Goal: Task Accomplishment & Management: Manage account settings

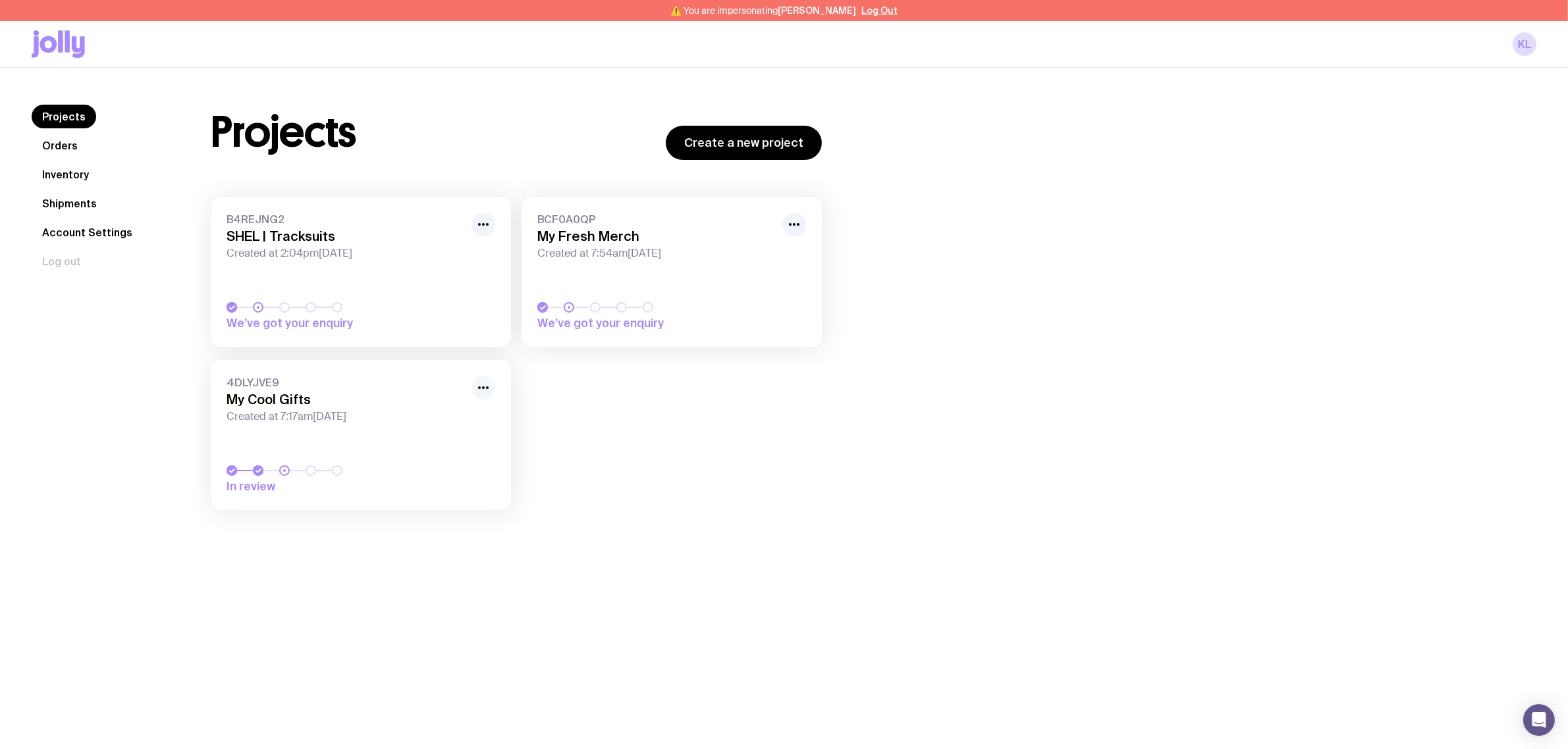
click at [492, 384] on button "button" at bounding box center [483, 388] width 24 height 24
click at [455, 430] on button "Rename" at bounding box center [453, 436] width 63 height 13
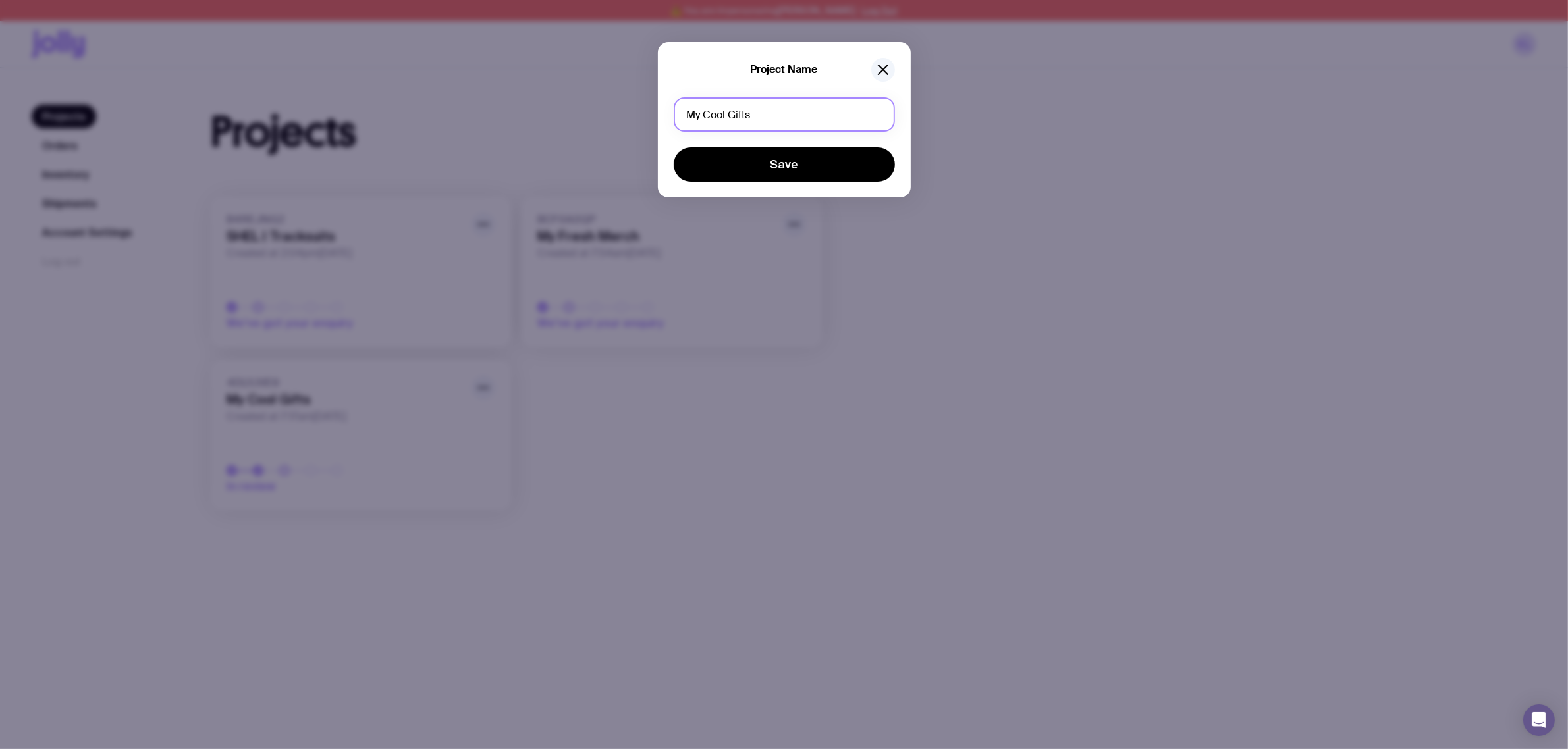
click at [769, 116] on input "My Cool Gifts" at bounding box center [784, 114] width 221 height 34
drag, startPoint x: 769, startPoint y: 115, endPoint x: 506, endPoint y: 113, distance: 263.0
click at [670, 113] on div "Project Name My Cool Gifts Save" at bounding box center [784, 119] width 253 height 155
type input "SHEL | Puzzle + Candle"
click at [797, 169] on button "Save" at bounding box center [784, 164] width 221 height 34
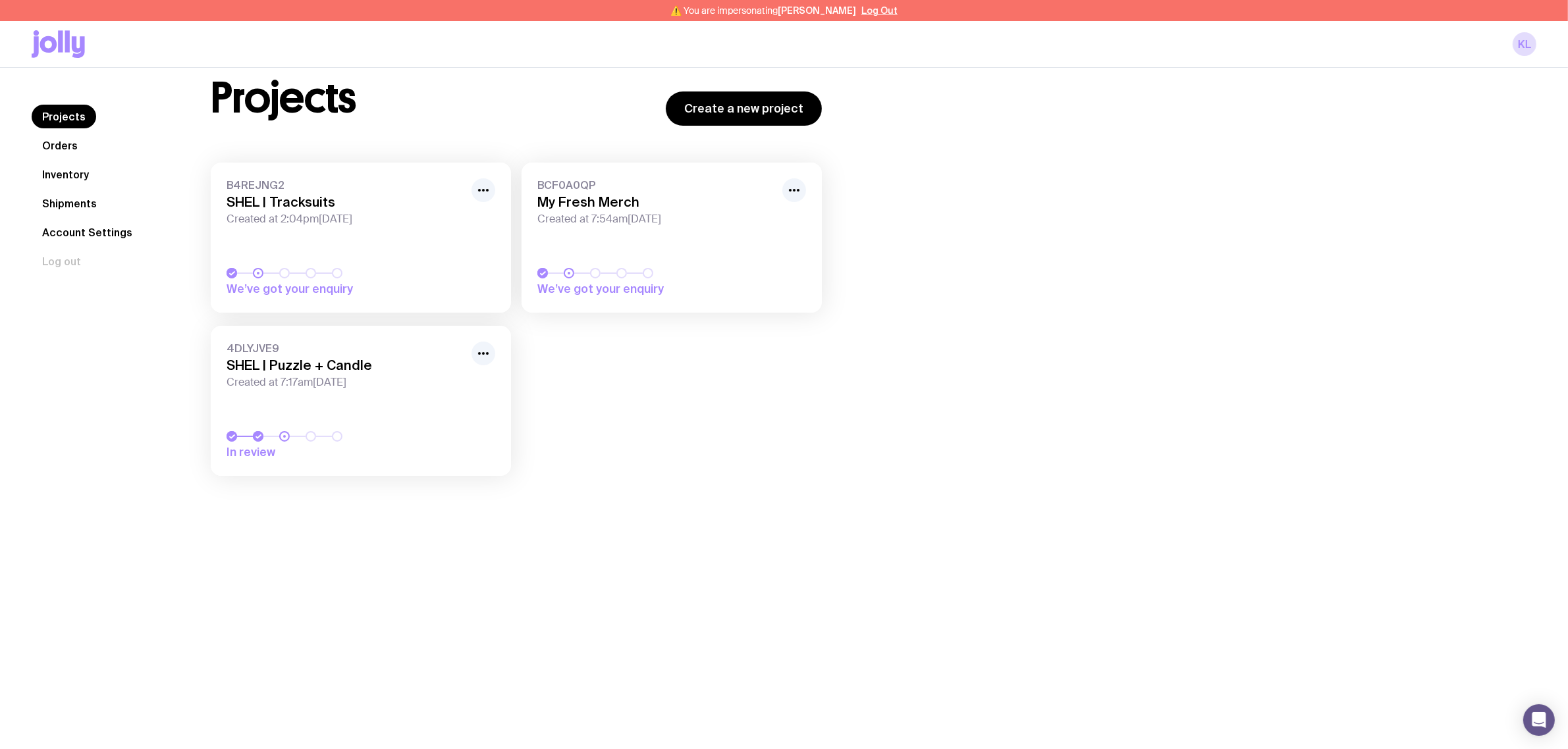
scroll to position [68, 0]
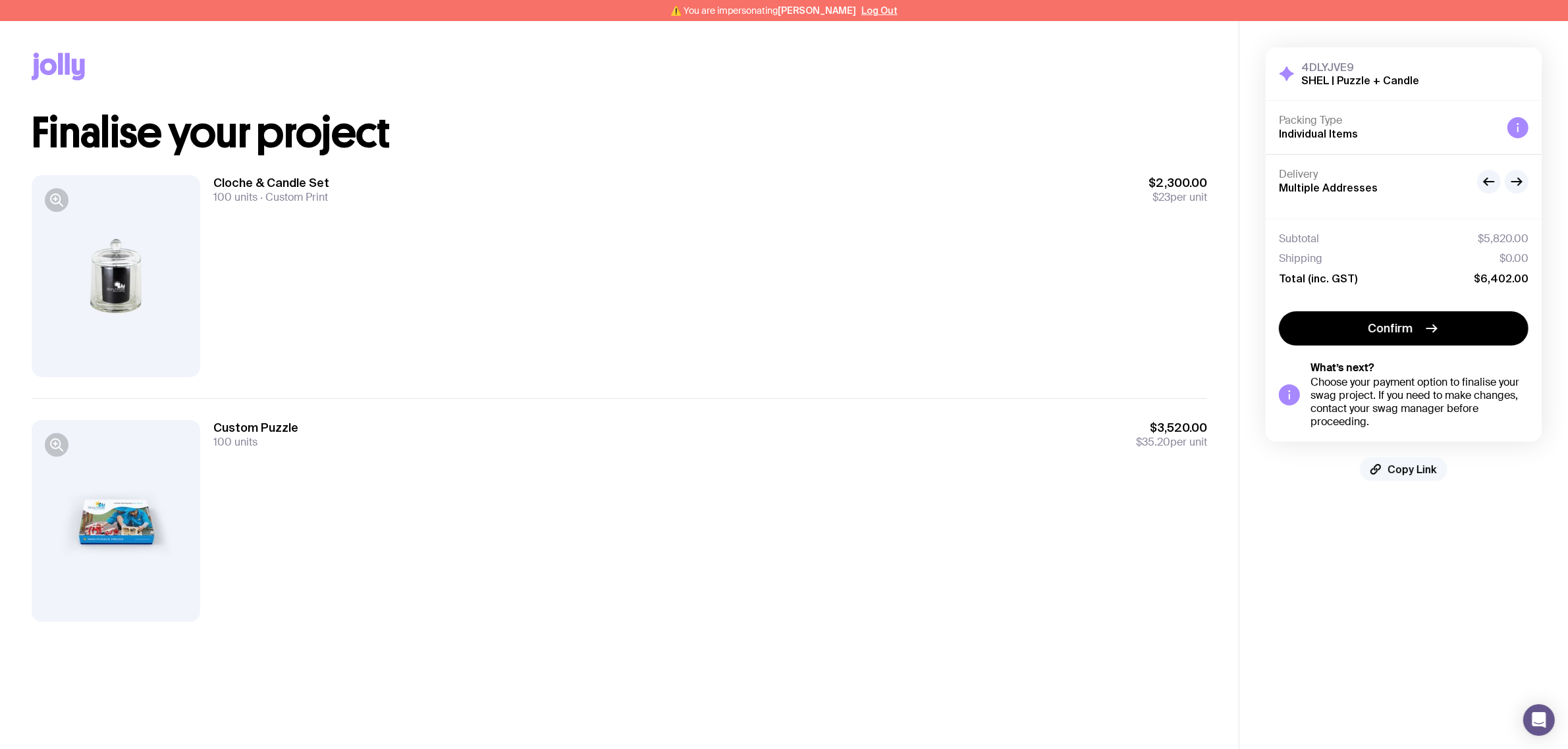
drag, startPoint x: 1401, startPoint y: 472, endPoint x: 1401, endPoint y: 466, distance: 6.0
click at [1401, 471] on span "Copy Link" at bounding box center [1412, 469] width 50 height 13
click at [1424, 461] on button "Copy Link" at bounding box center [1404, 470] width 88 height 24
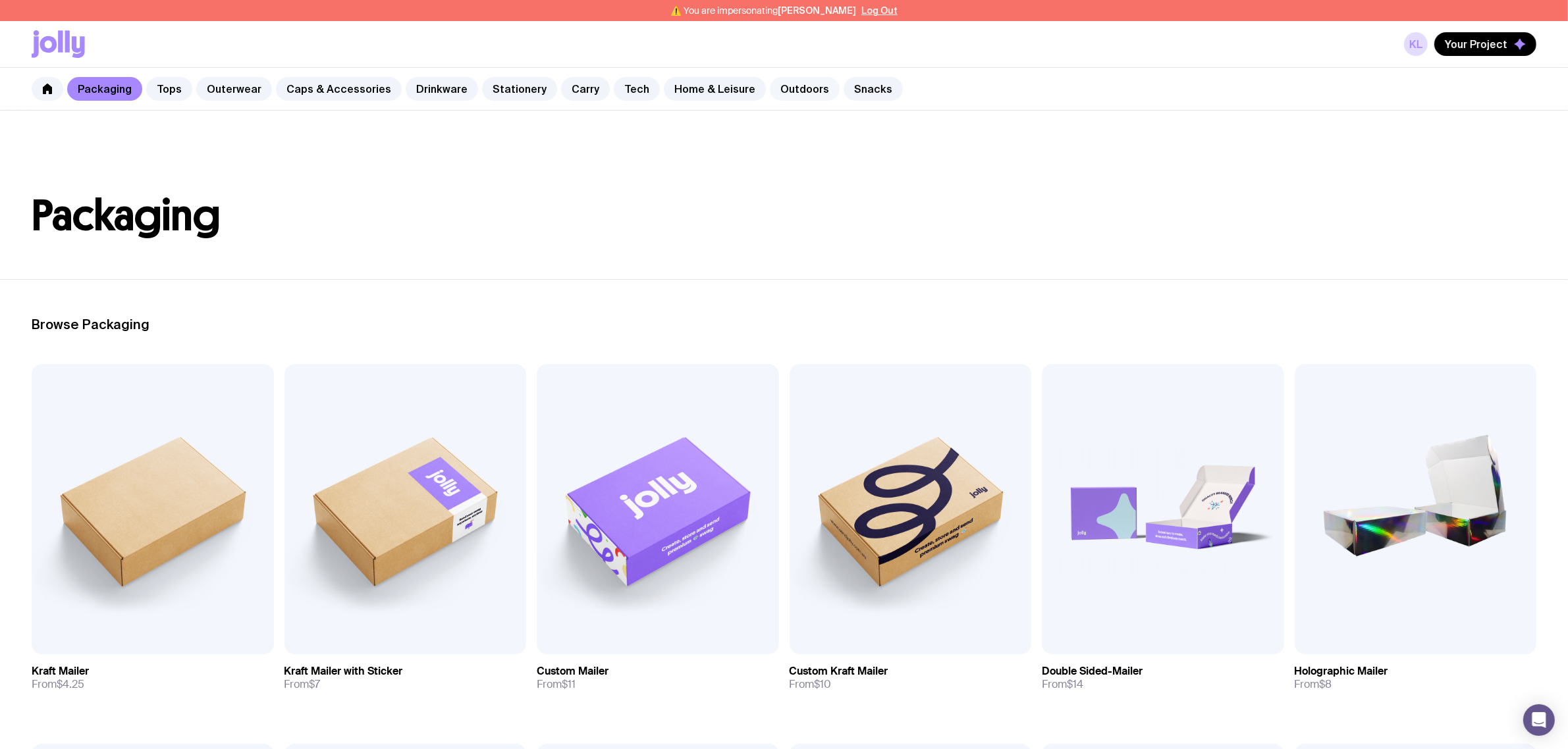
click at [787, 89] on link "Outdoors" at bounding box center [805, 89] width 69 height 24
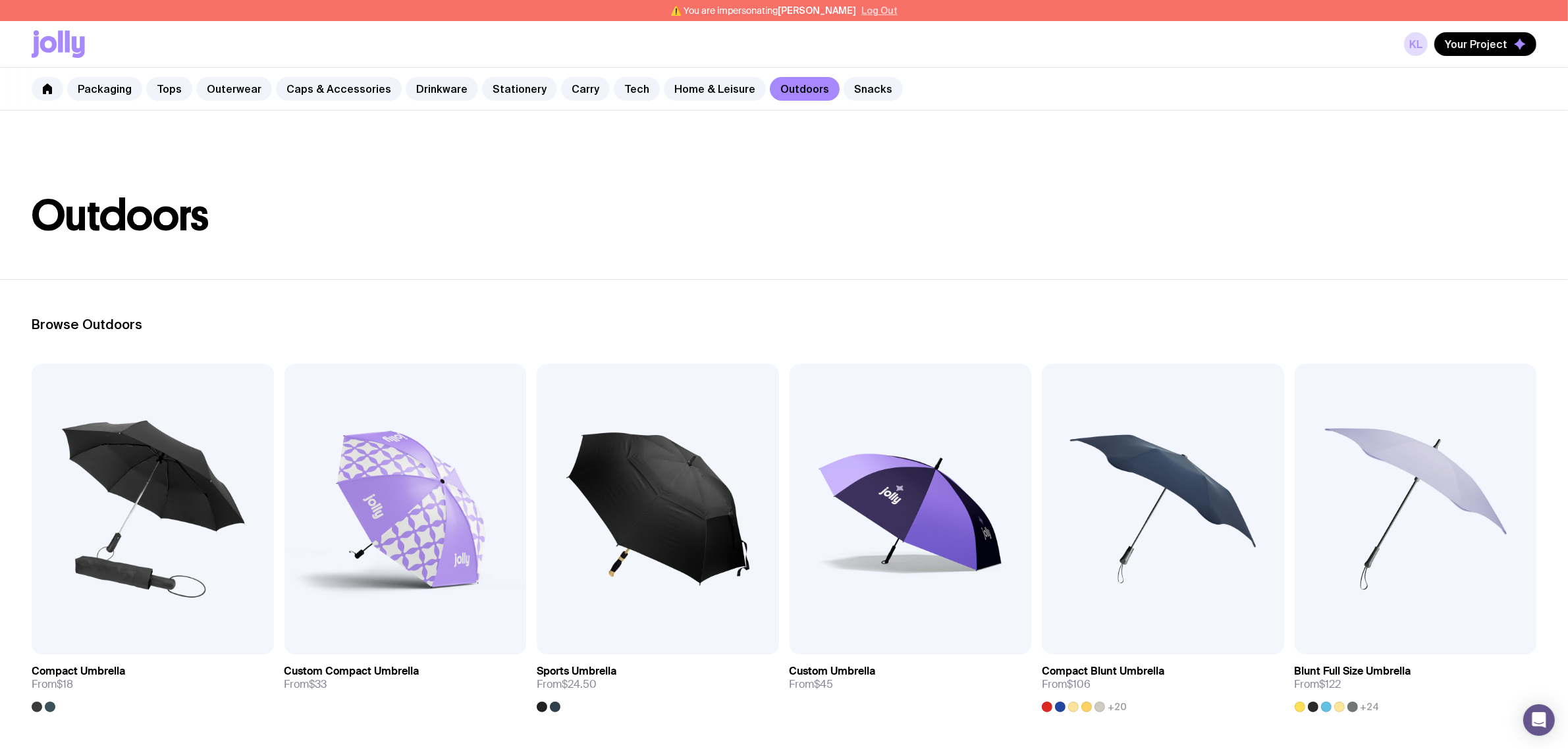
click at [868, 6] on button "Log Out" at bounding box center [880, 10] width 36 height 10
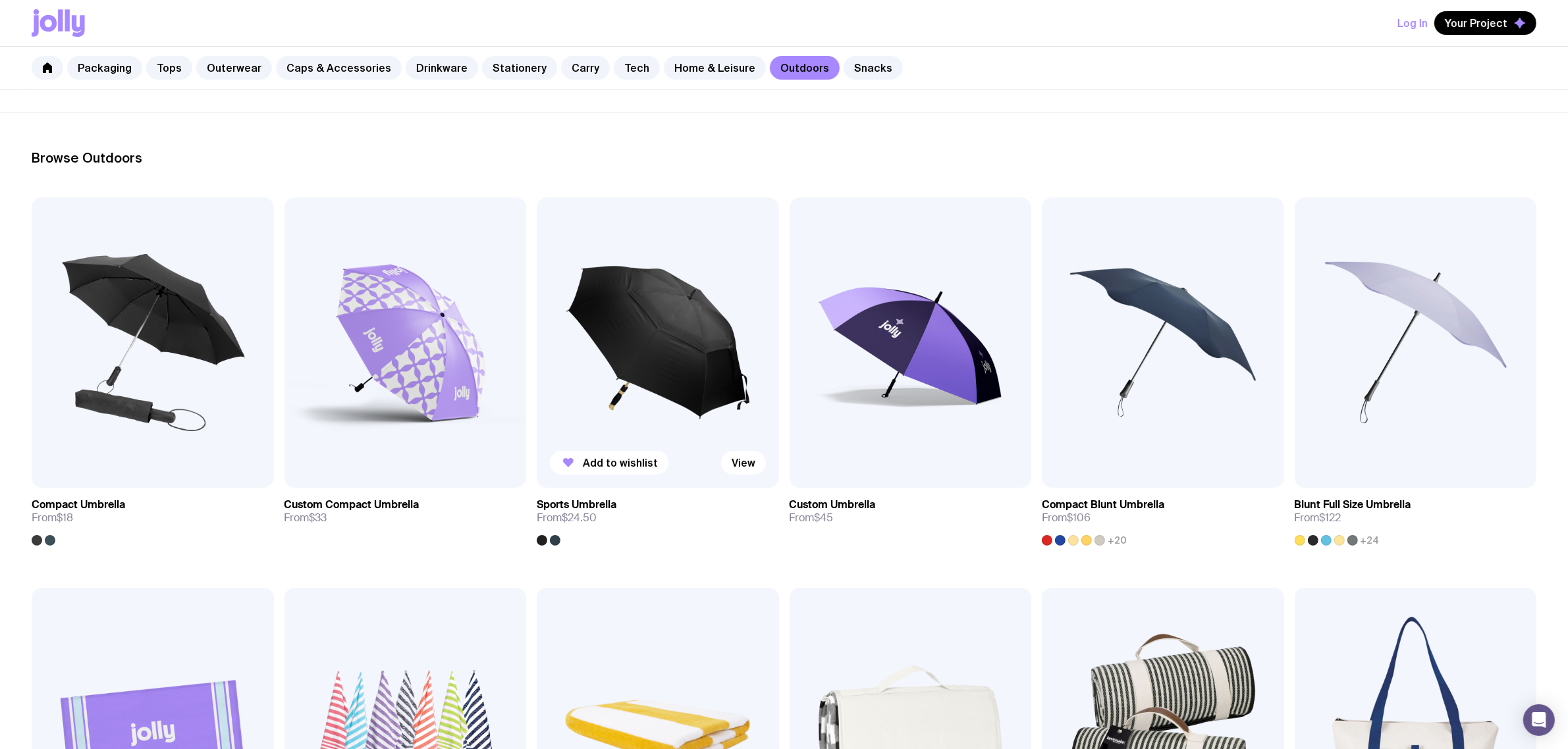
scroll to position [165, 0]
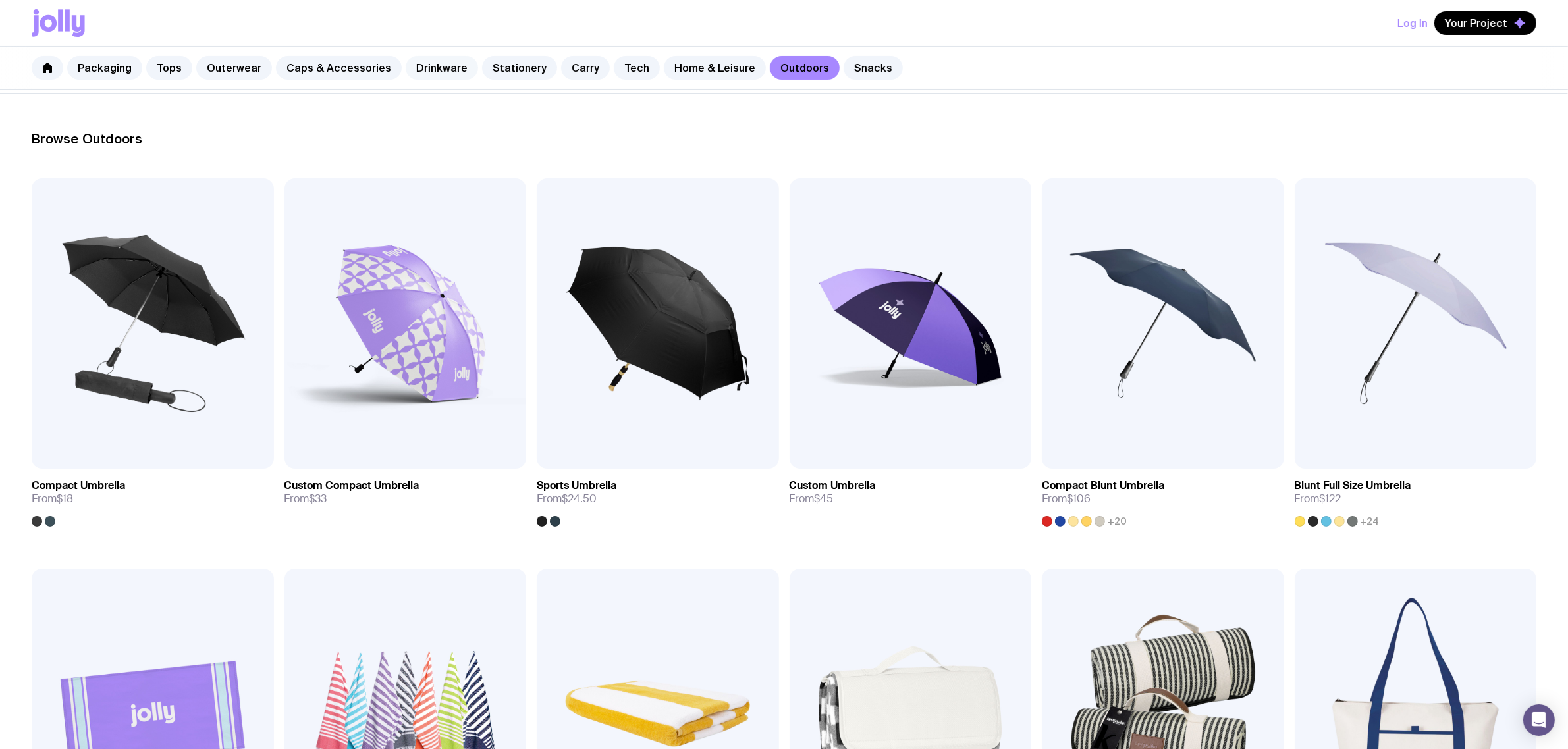
click at [420, 60] on link "Drinkware" at bounding box center [442, 68] width 73 height 24
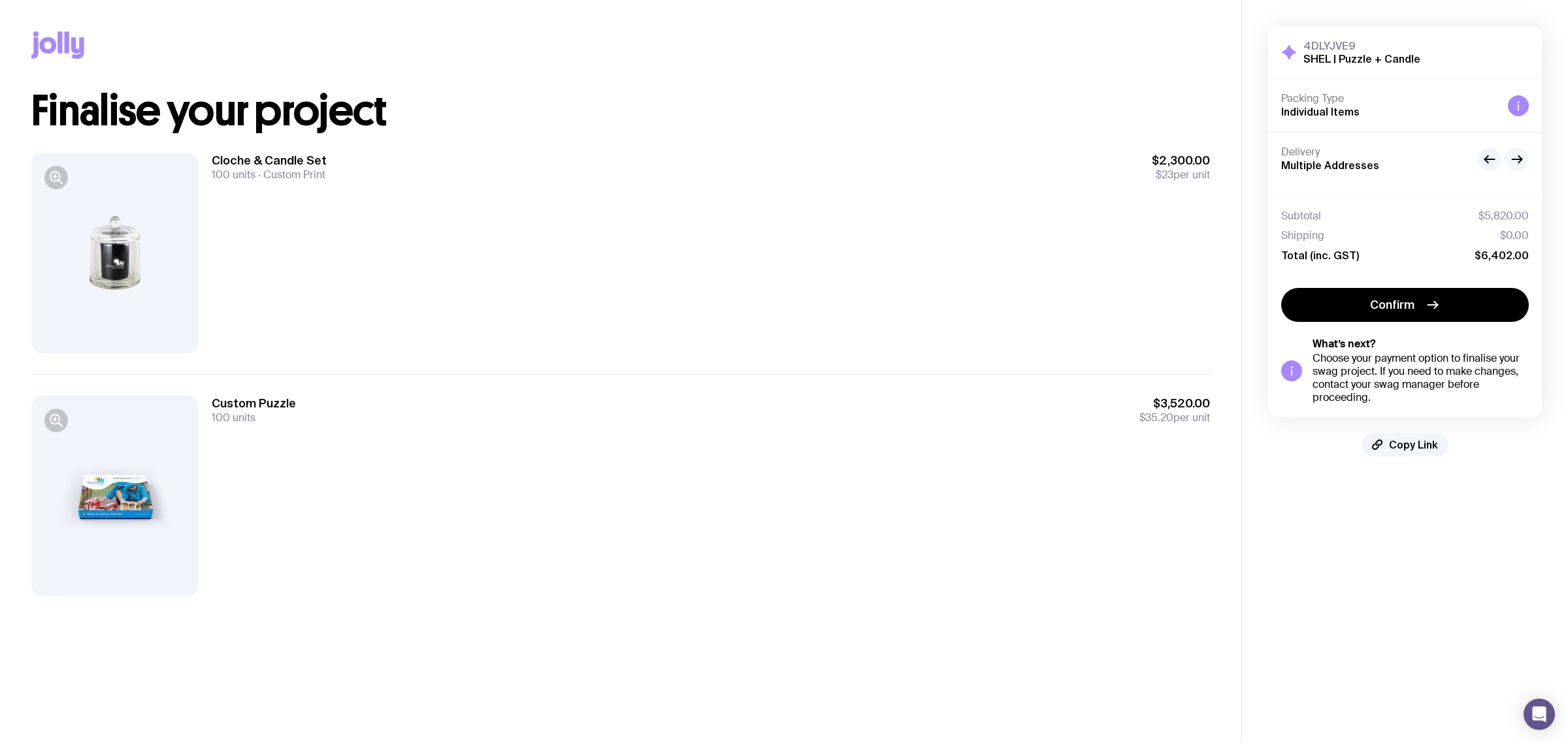
click at [1520, 155] on icon "button" at bounding box center [1517, 160] width 16 height 16
click at [1493, 156] on icon "button" at bounding box center [1490, 160] width 16 height 16
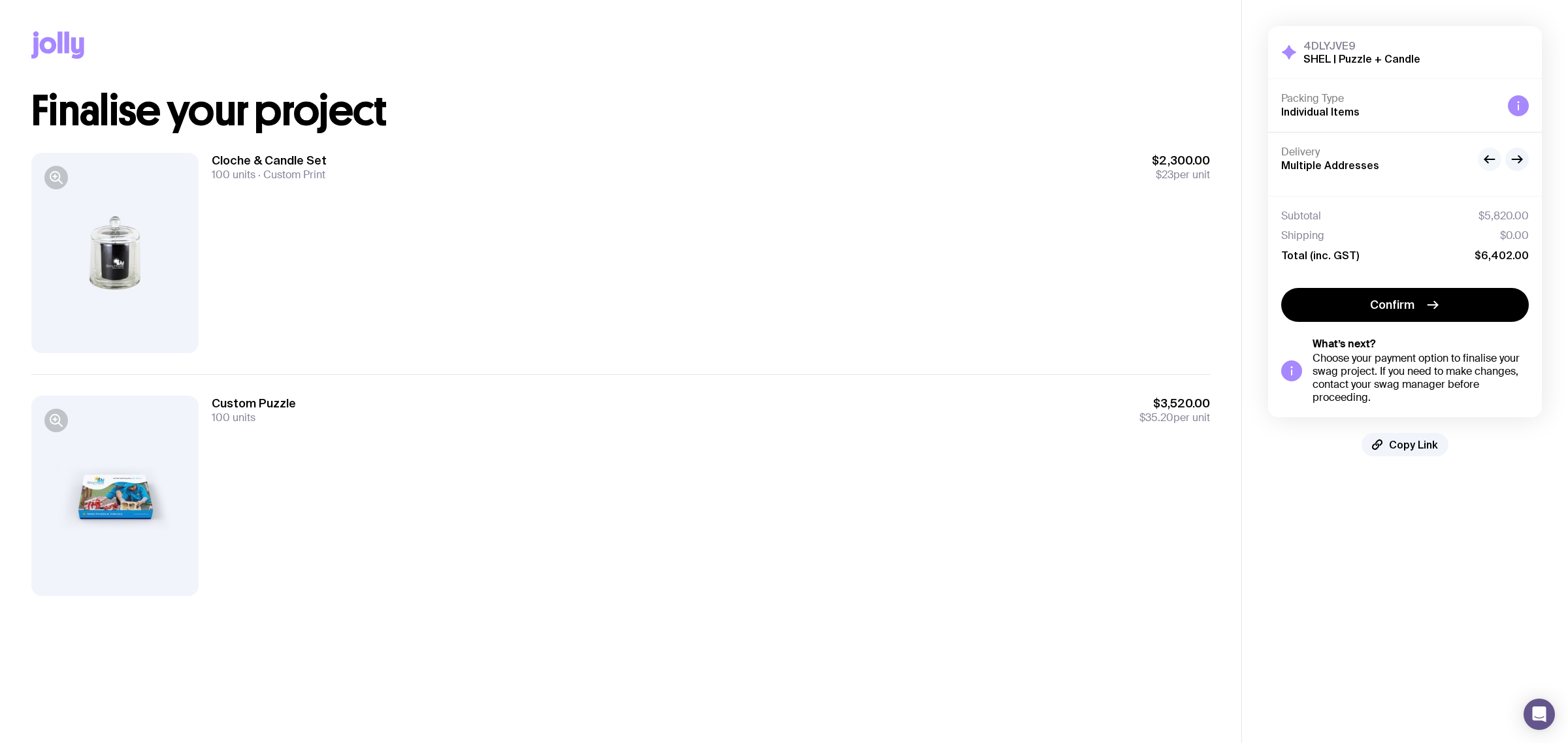
click at [1493, 156] on icon "button" at bounding box center [1490, 160] width 16 height 16
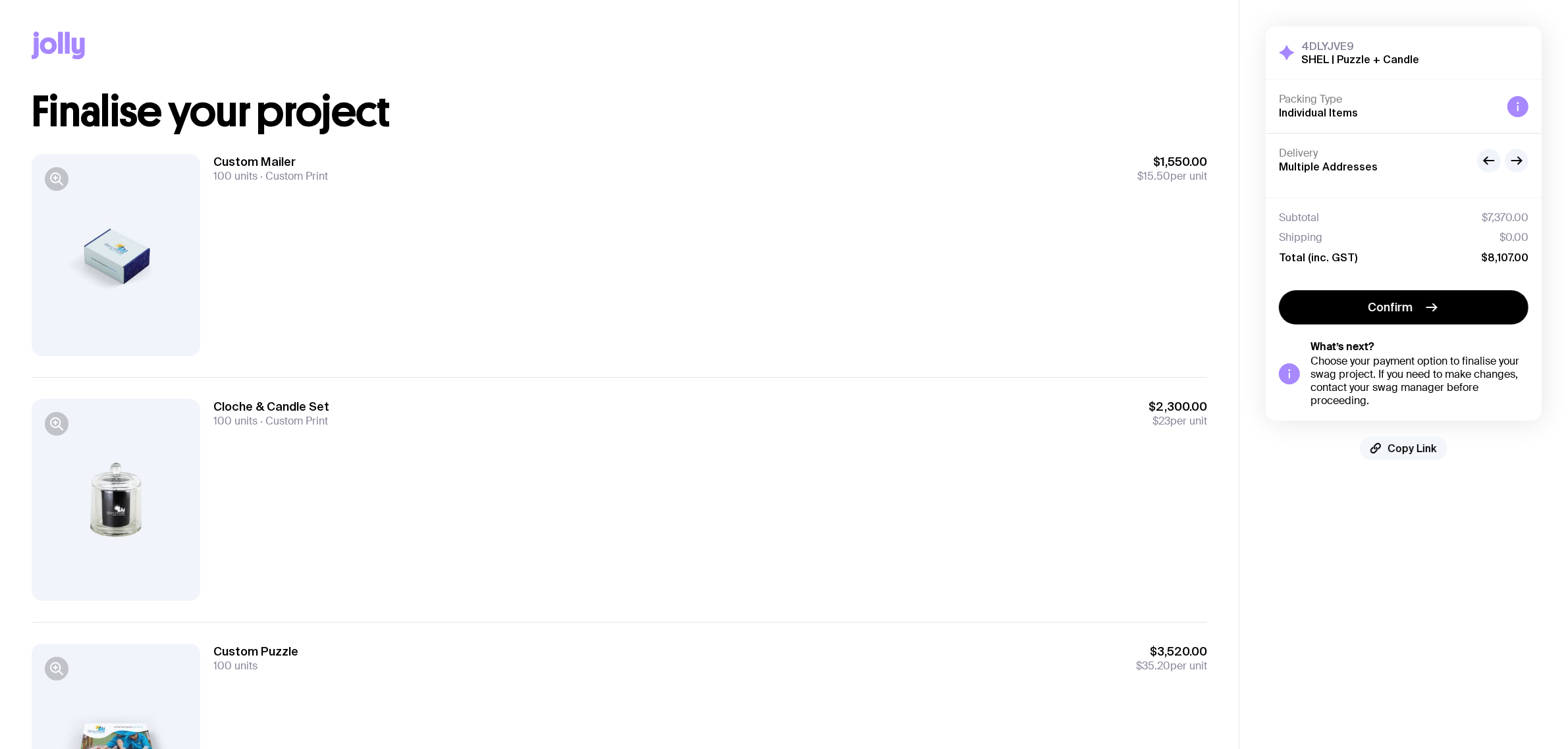
click at [1420, 449] on span "Copy Link" at bounding box center [1412, 448] width 50 height 13
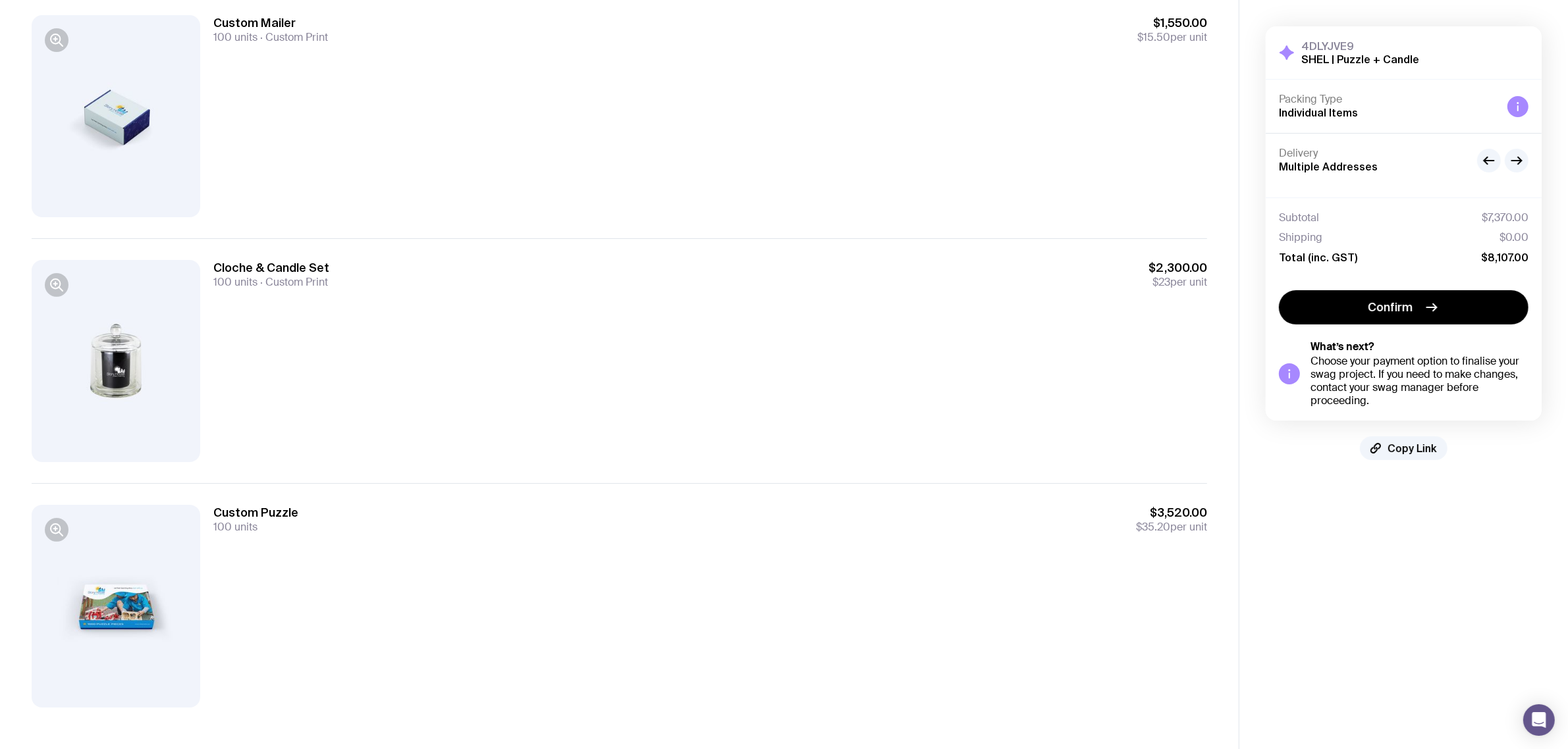
scroll to position [144, 0]
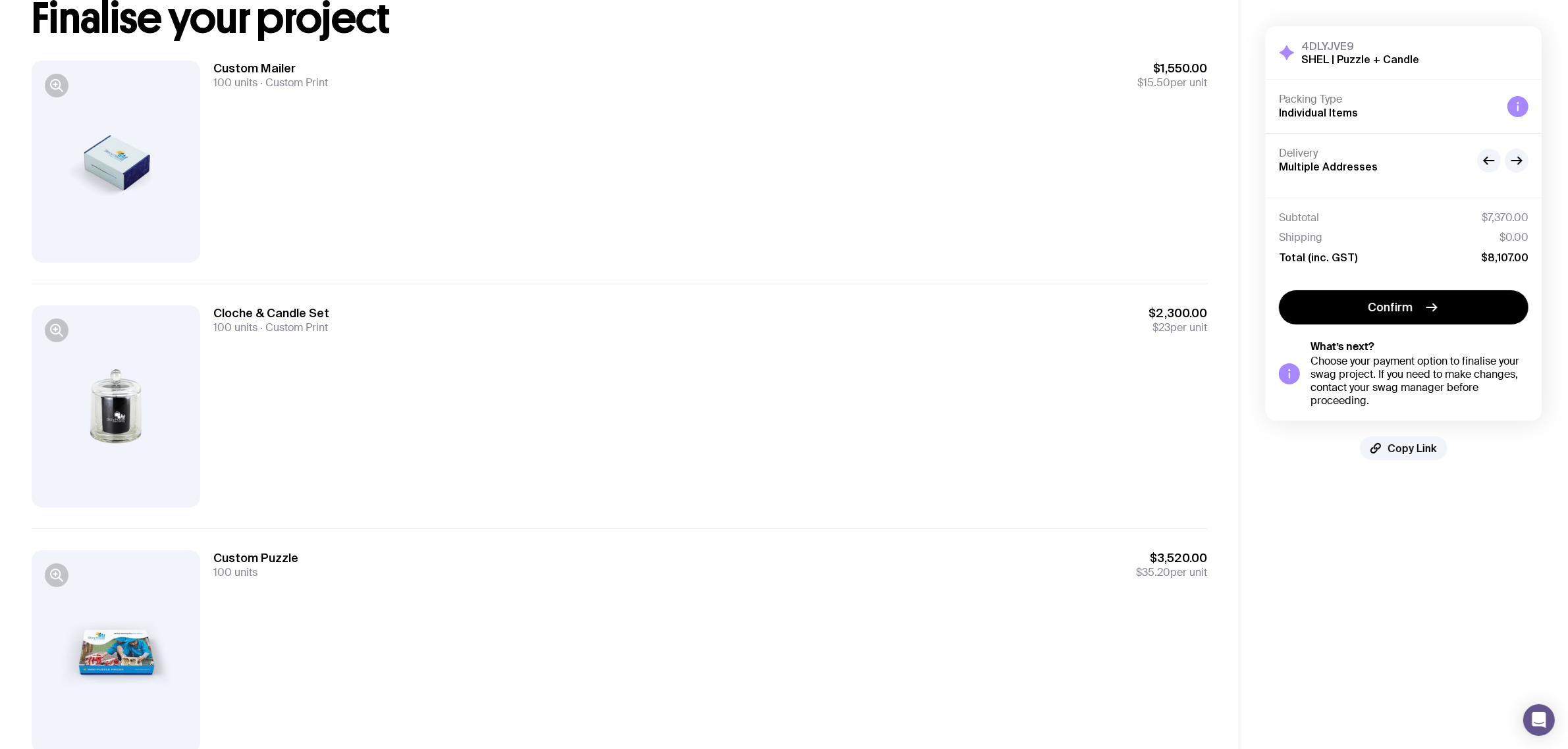
scroll to position [62, 0]
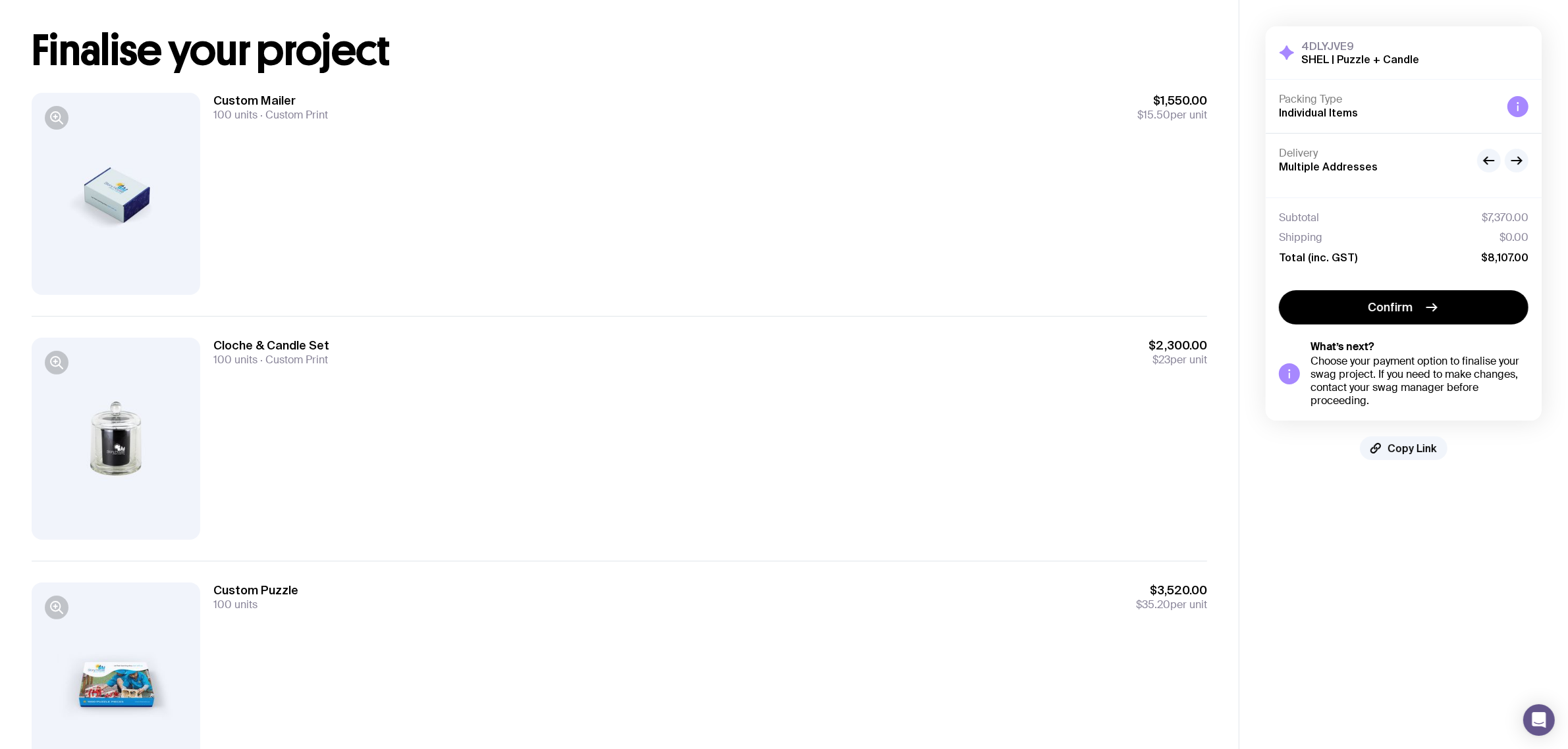
drag, startPoint x: 163, startPoint y: 683, endPoint x: 249, endPoint y: 676, distance: 86.3
click at [179, 682] on div at bounding box center [116, 683] width 169 height 202
click at [887, 123] on div "Custom Mailer 100 units Custom Print $1,550.00 $15.50 per unit" at bounding box center [710, 194] width 994 height 202
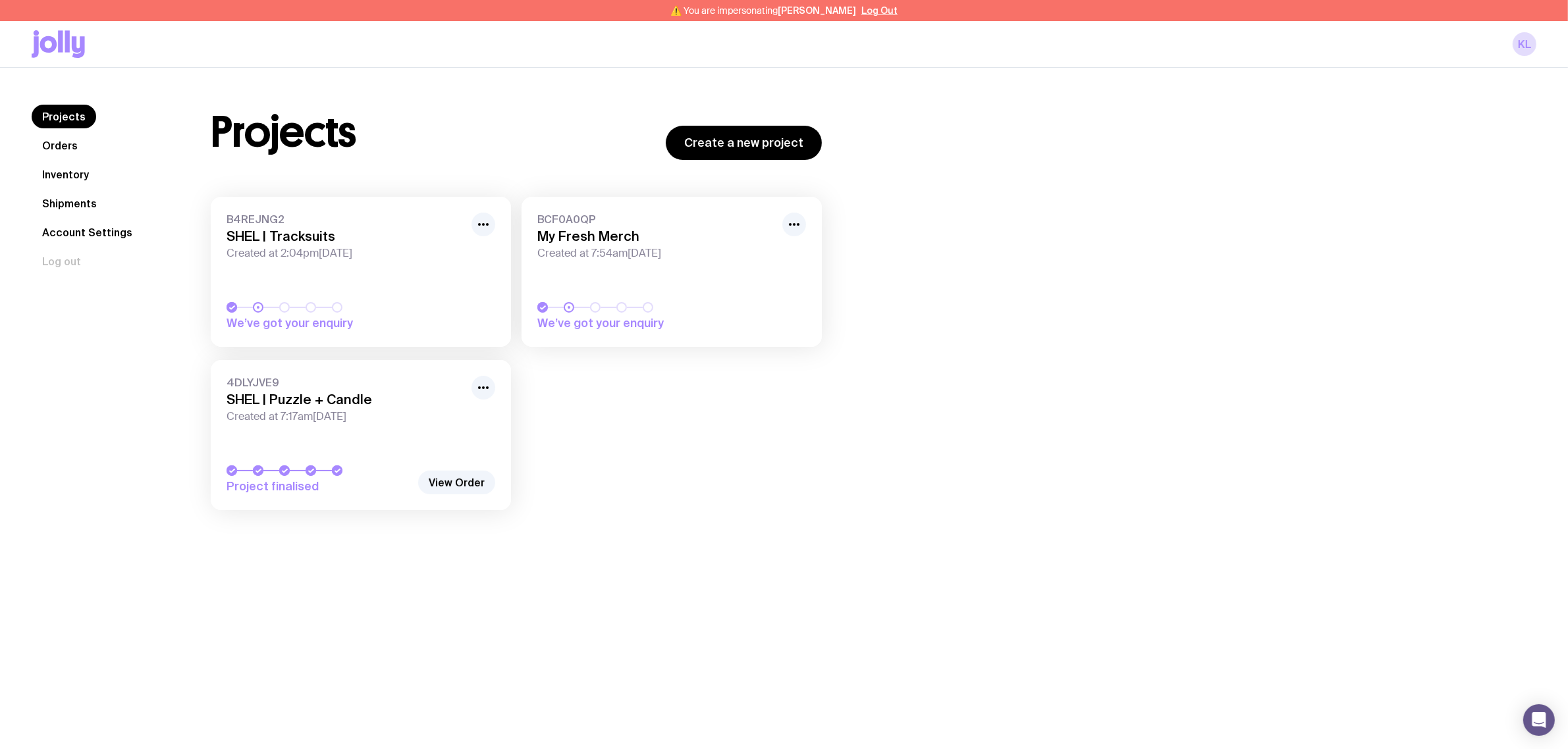
click at [347, 406] on h3 "SHEL | Puzzle + Candle" at bounding box center [345, 399] width 237 height 16
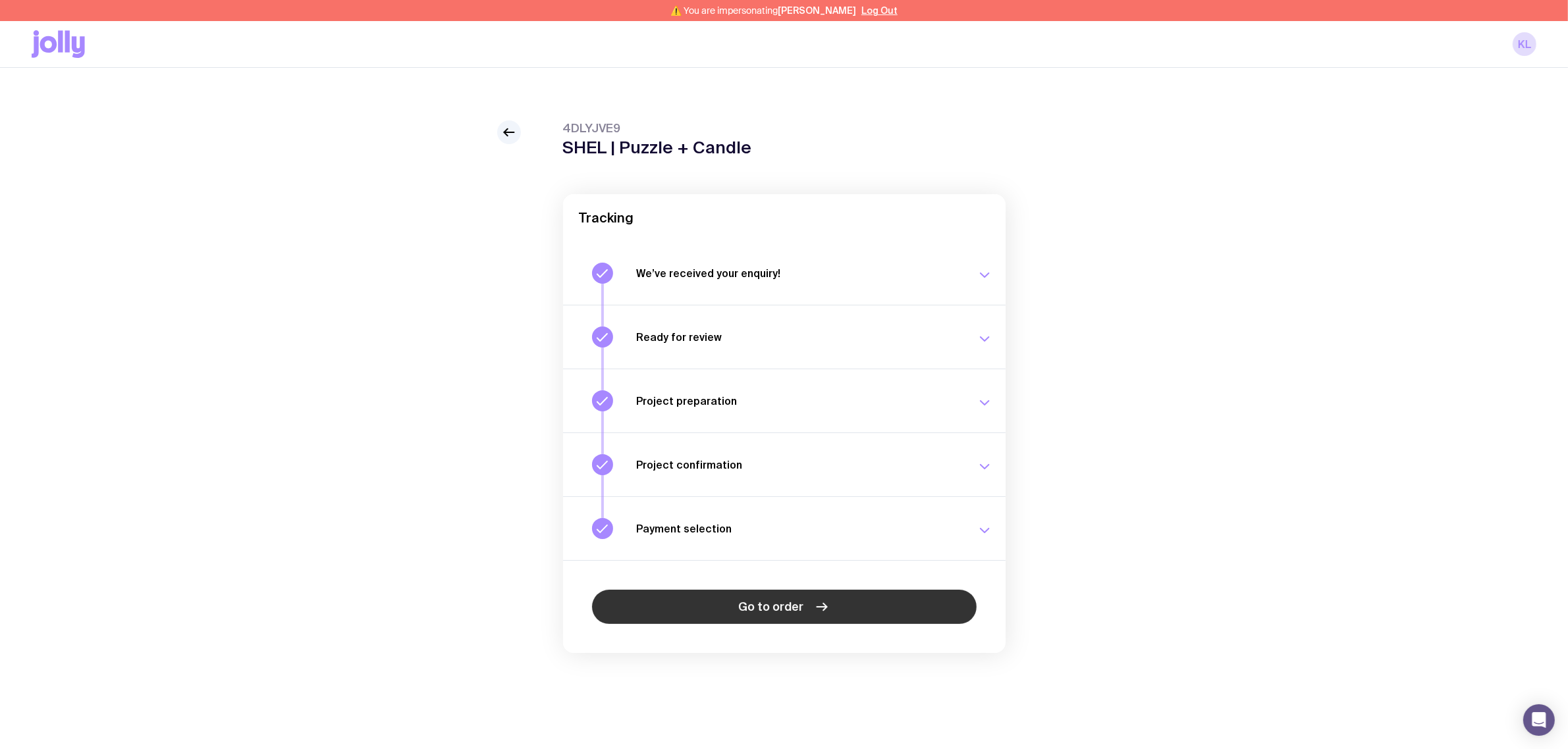
click at [912, 594] on link "Go to order" at bounding box center [784, 607] width 384 height 34
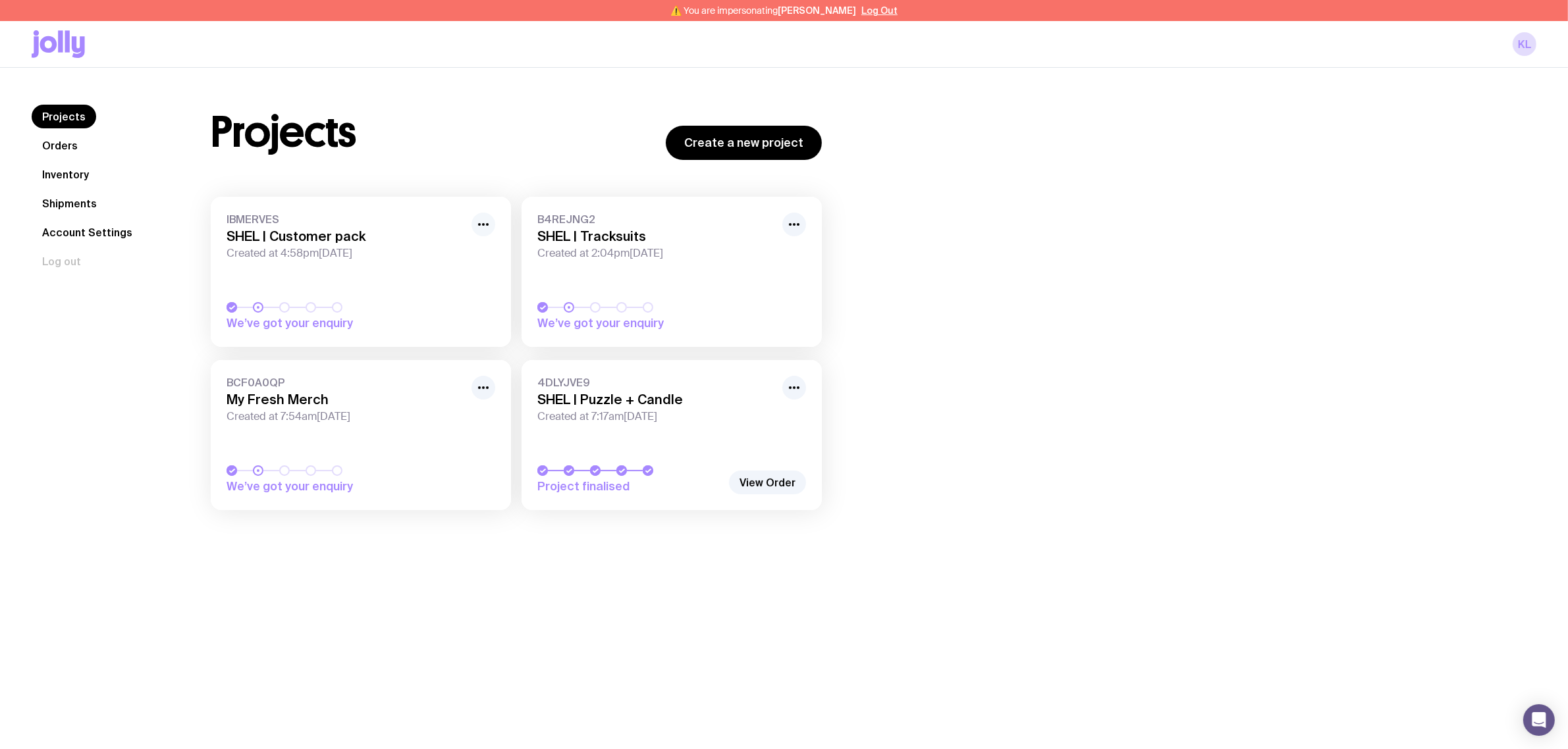
click at [495, 220] on button "button" at bounding box center [483, 224] width 24 height 24
click at [452, 267] on button "Rename" at bounding box center [453, 273] width 63 height 13
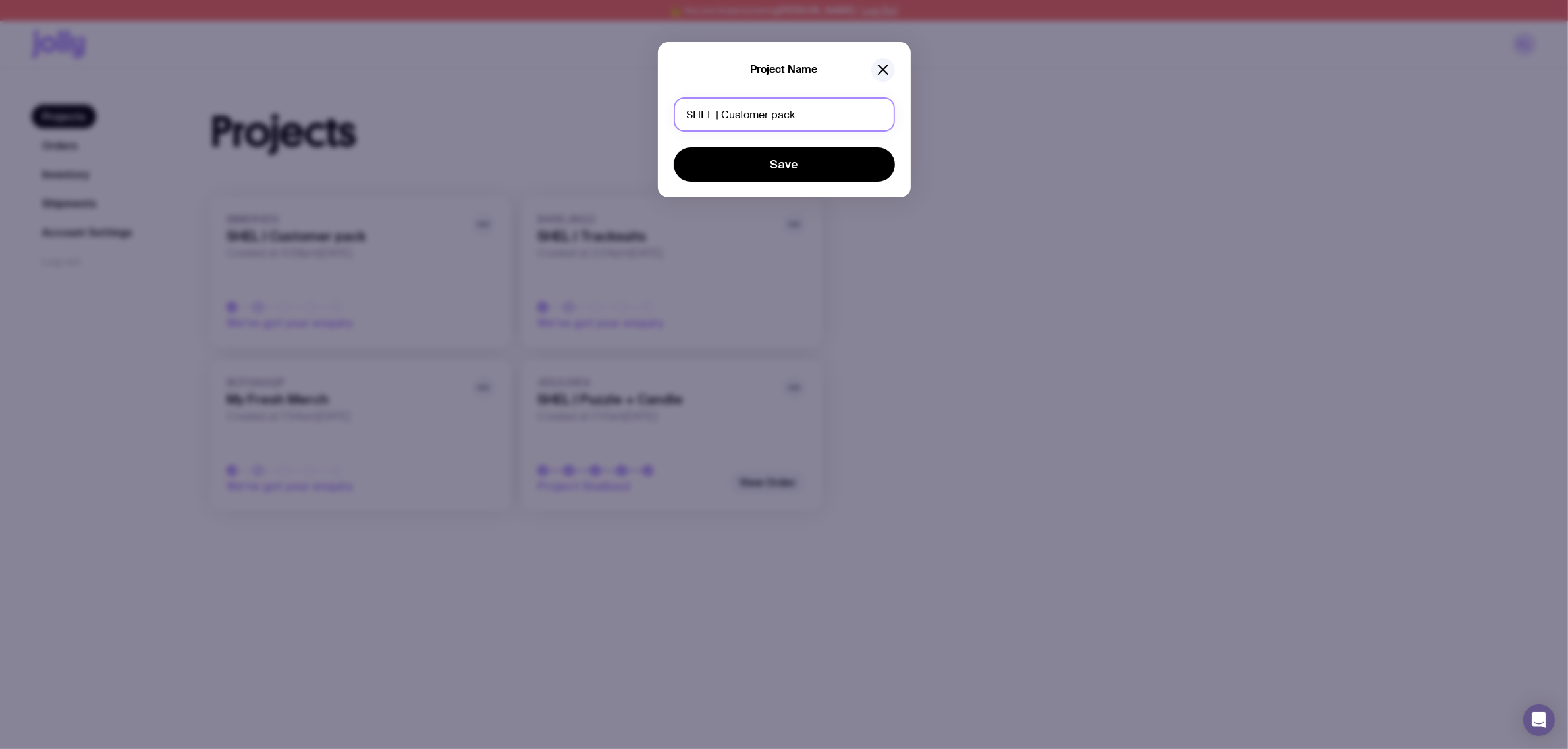
click at [767, 114] on input "SHEL | Customer pack" at bounding box center [784, 114] width 221 height 34
type input "SHEL | Swag pack"
click at [888, 160] on button "Save" at bounding box center [784, 164] width 221 height 34
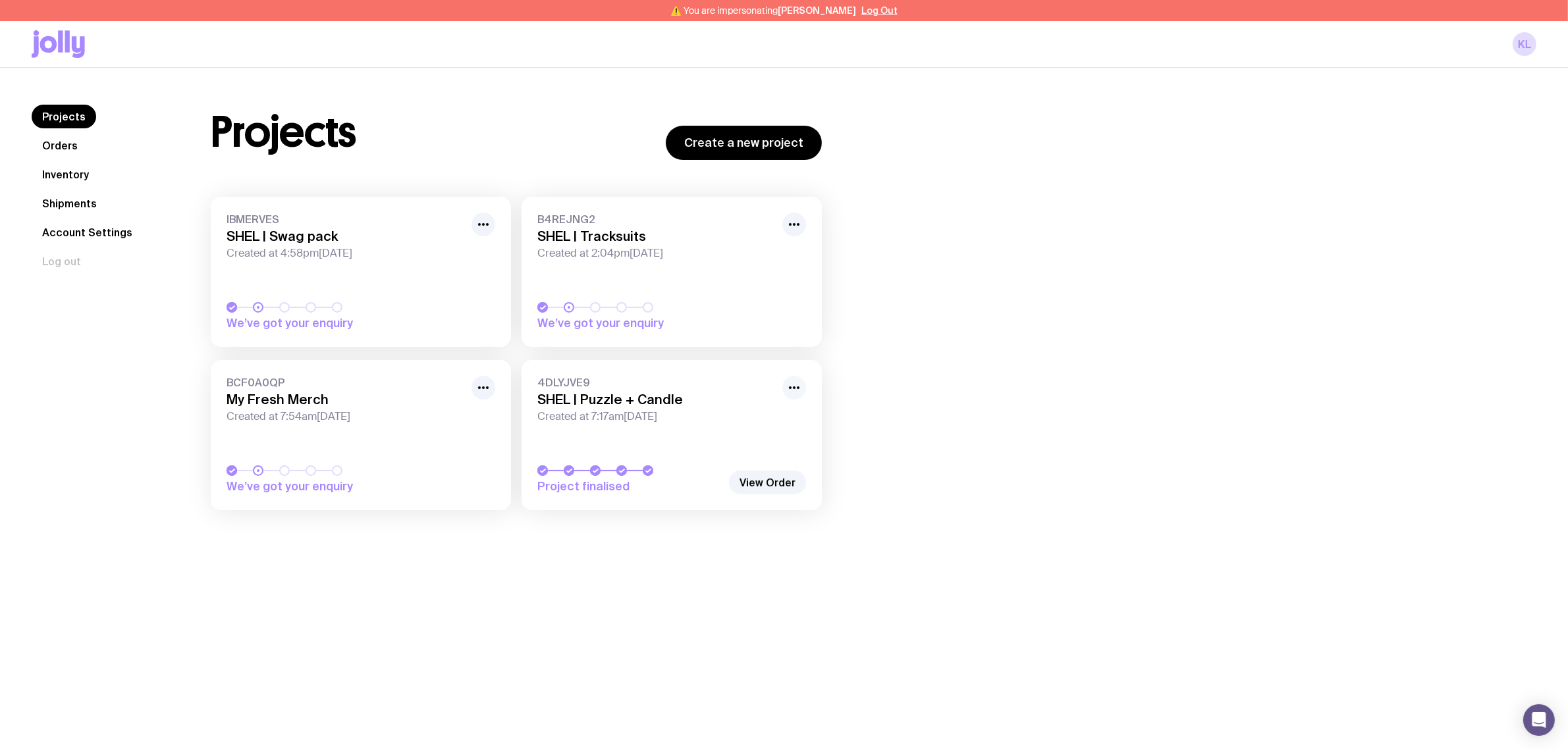
click at [787, 386] on icon "button" at bounding box center [794, 388] width 16 height 16
click at [932, 323] on div "Projects Create a new project IBMERVES SHEL | Swag pack Created at 4:58pm, Tue …" at bounding box center [857, 314] width 1357 height 419
click at [791, 393] on icon "button" at bounding box center [794, 388] width 16 height 16
click at [921, 406] on div "Projects Create a new project IBMERVES SHEL | Swag pack Created at 4:58pm, Tue …" at bounding box center [857, 314] width 1357 height 419
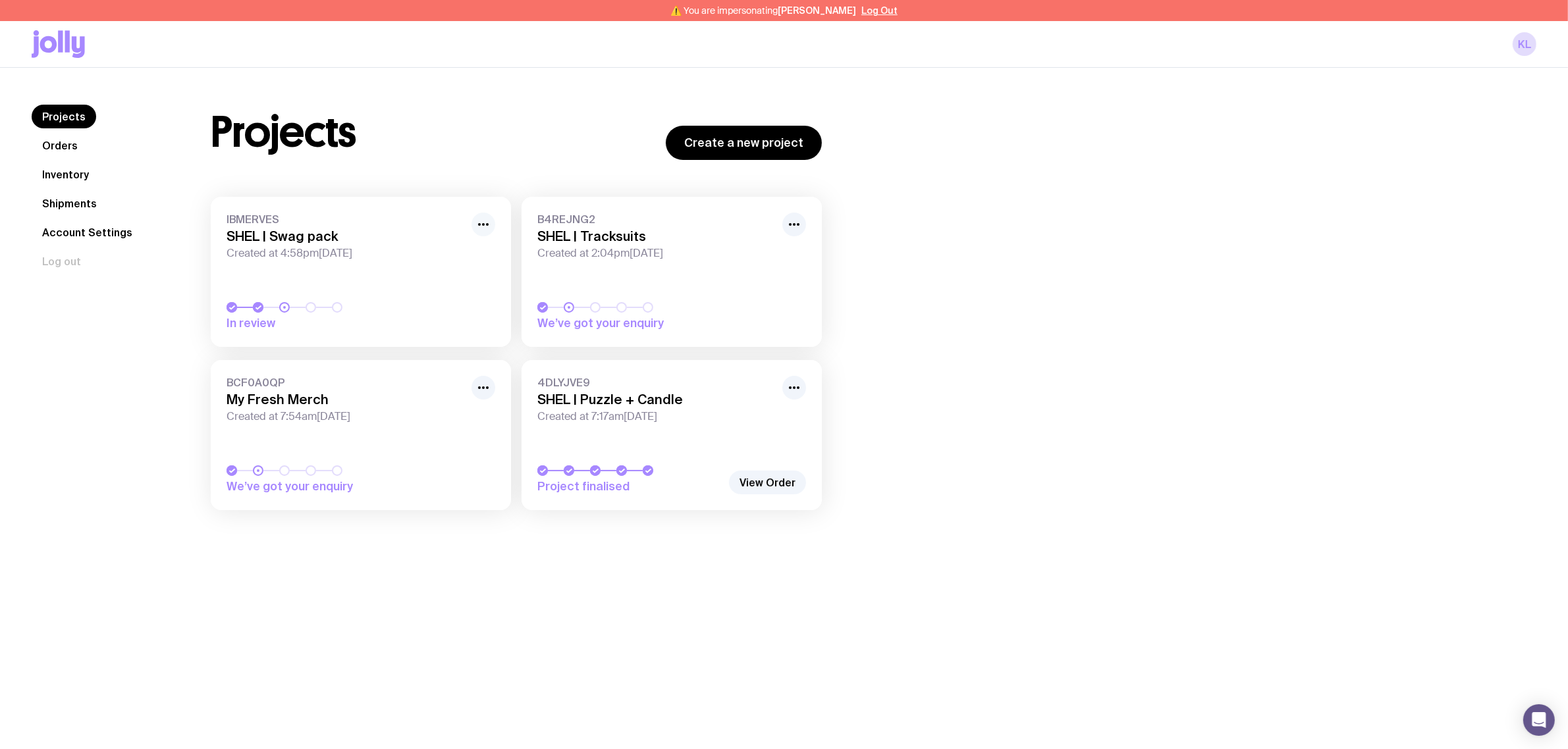
click at [487, 224] on circle "button" at bounding box center [487, 224] width 2 height 2
click at [453, 267] on button "Rename" at bounding box center [453, 273] width 63 height 13
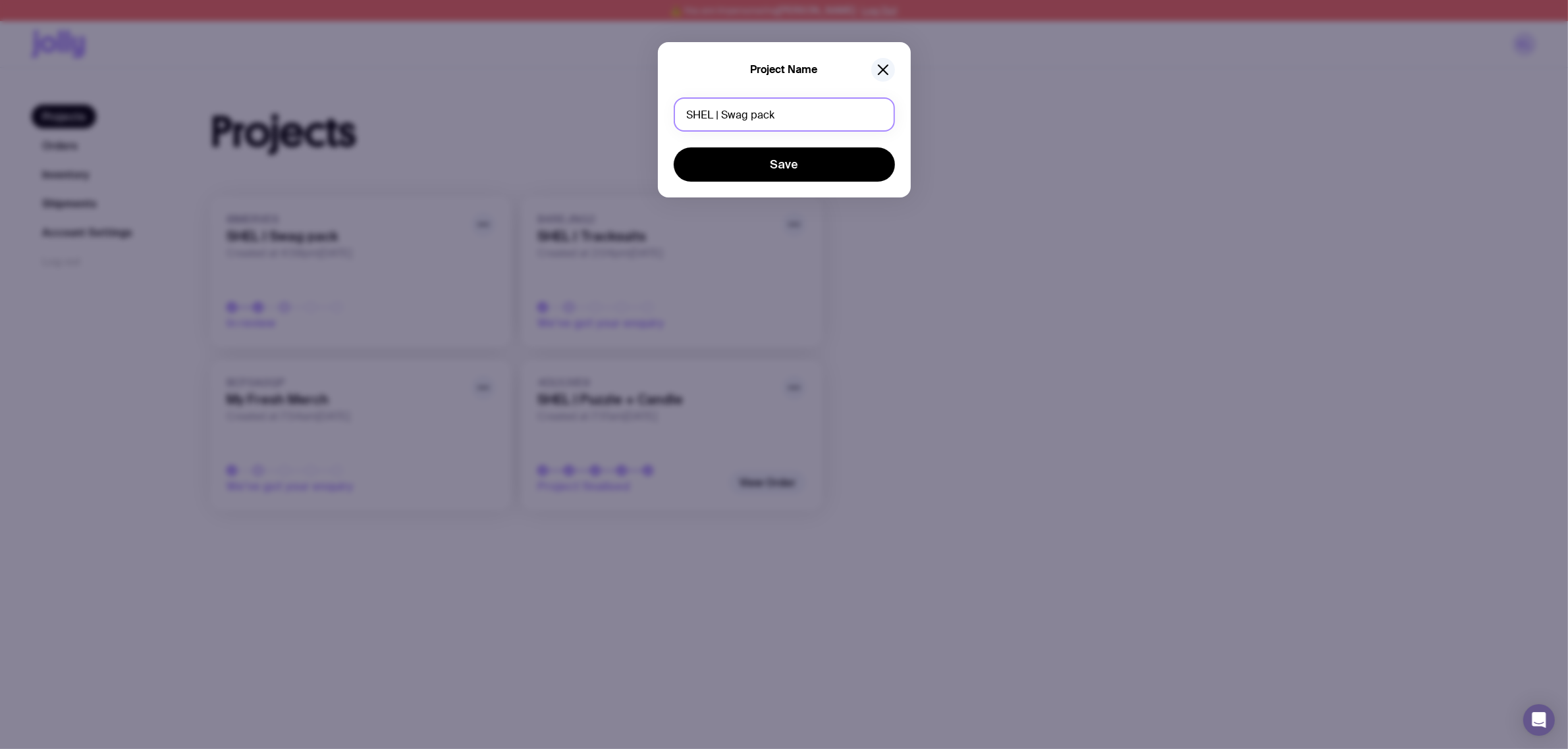
click at [777, 115] on input "SHEL | Swag pack" at bounding box center [784, 114] width 221 height 34
type input "SHEL | Swag packs"
click at [789, 167] on button "Save" at bounding box center [784, 164] width 221 height 34
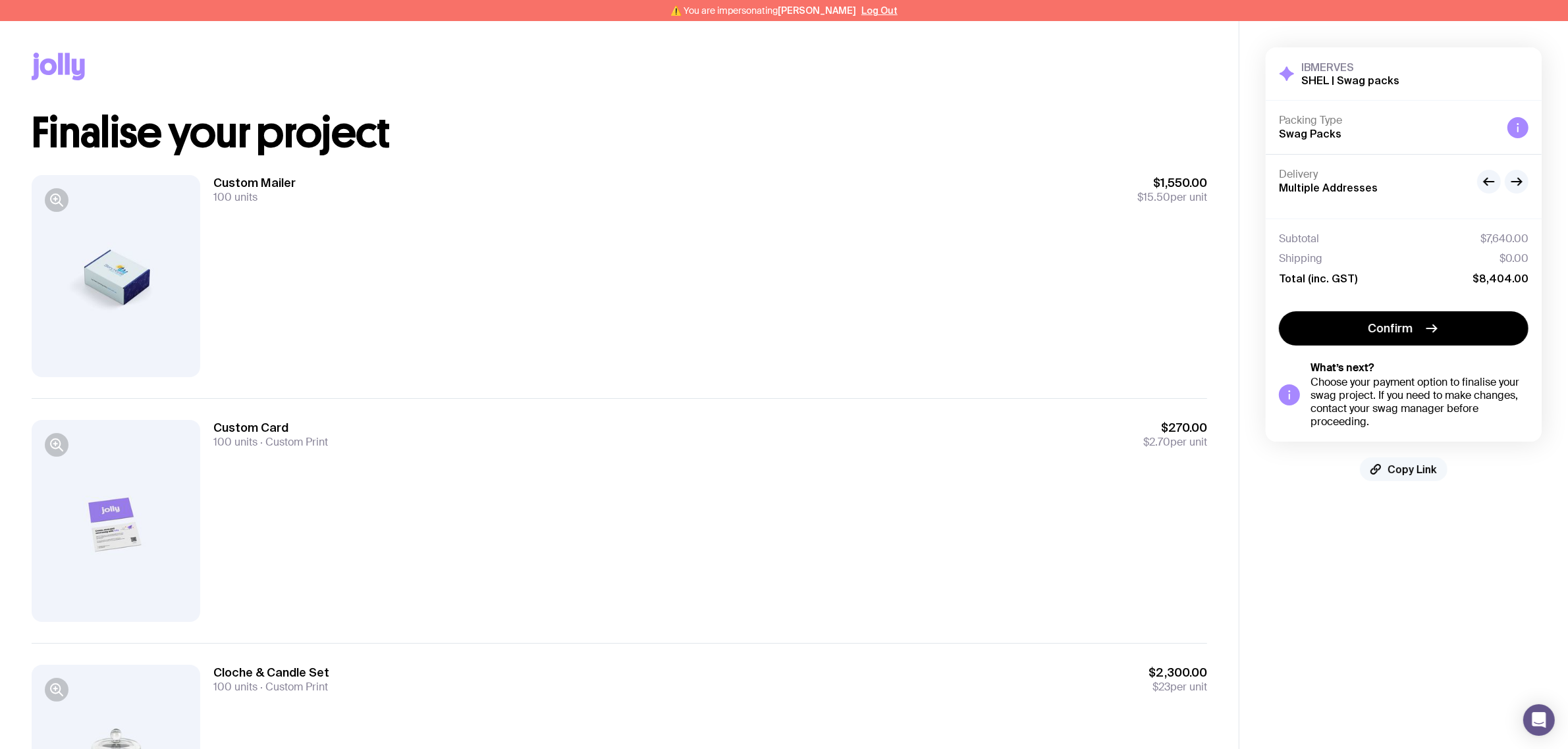
click at [1401, 470] on span "Copy Link" at bounding box center [1412, 469] width 50 height 13
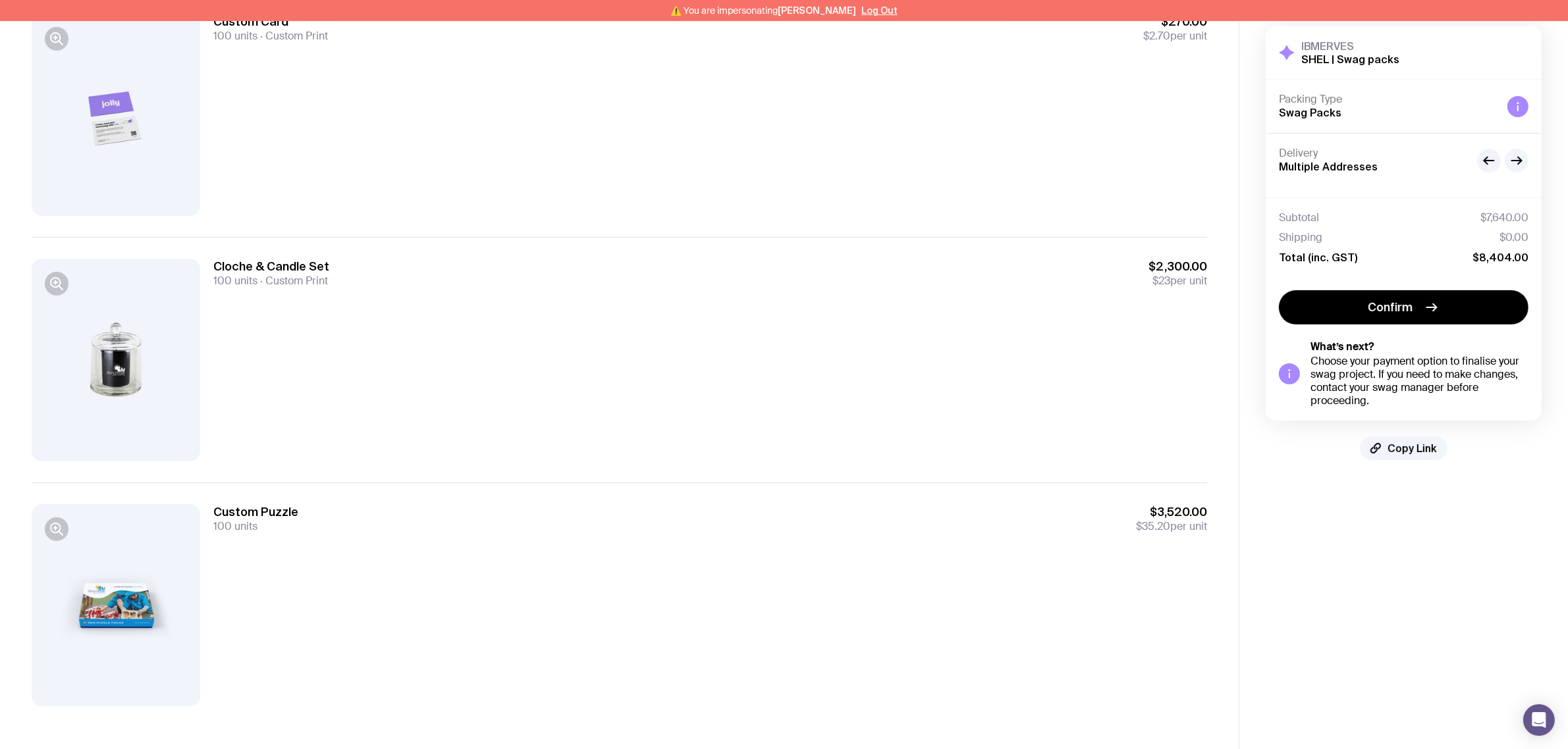
scroll to position [410, 0]
